Goal: Information Seeking & Learning: Learn about a topic

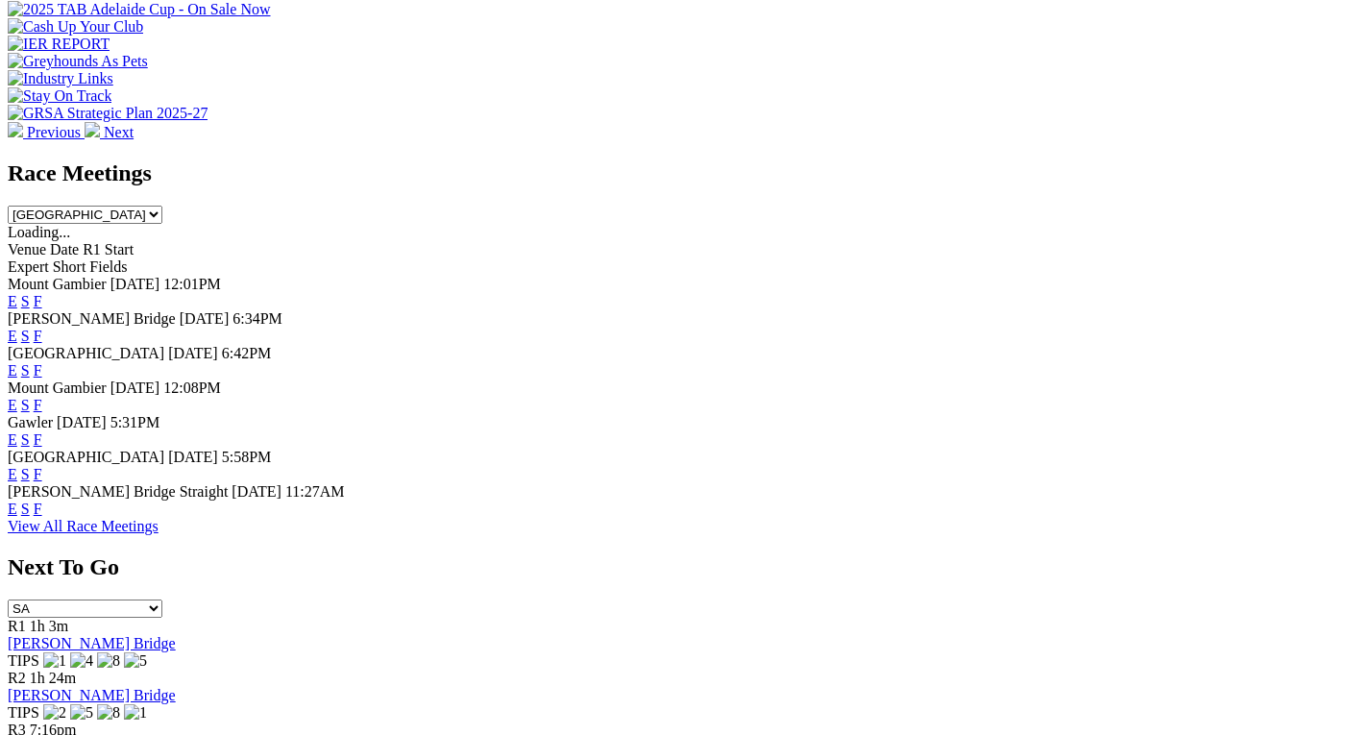
scroll to position [743, 0]
click at [42, 362] on link "F" at bounding box center [38, 370] width 9 height 16
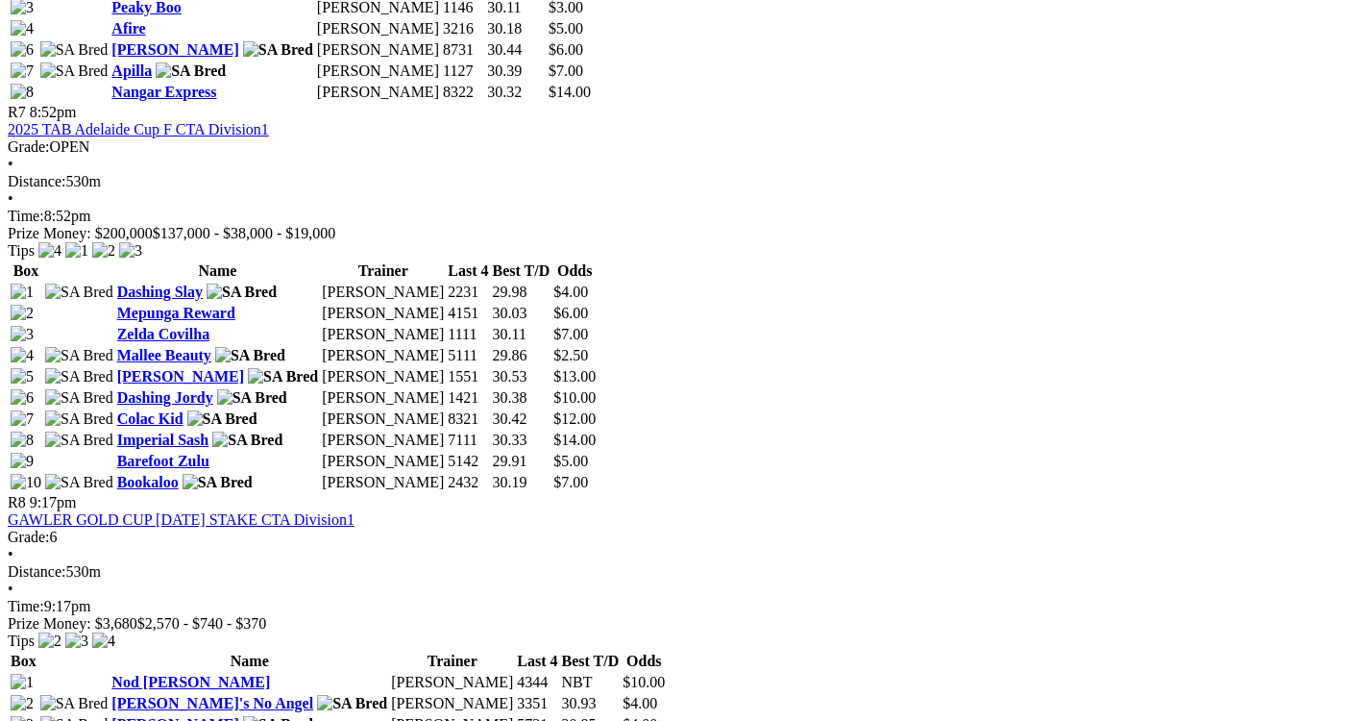
scroll to position [2986, 0]
